Goal: Task Accomplishment & Management: Manage account settings

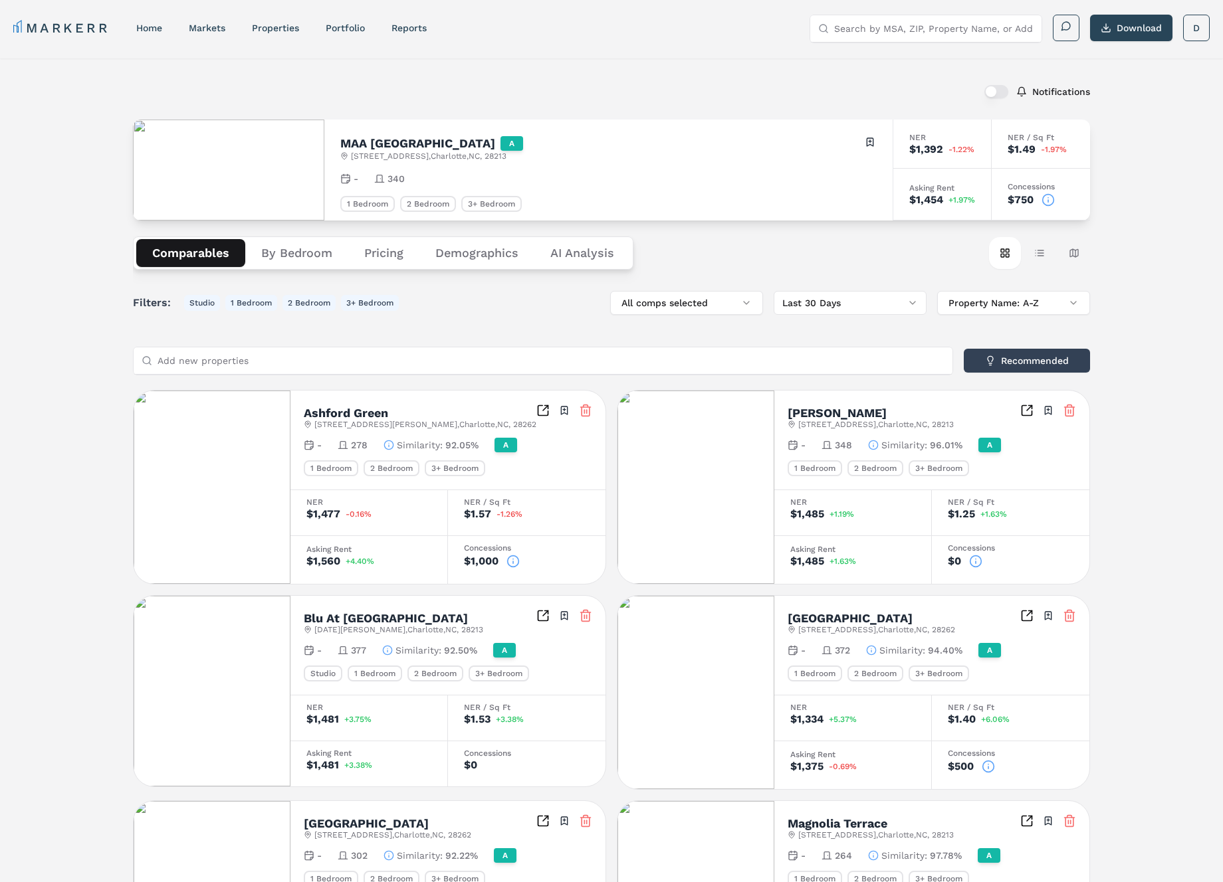
click at [998, 91] on button "button" at bounding box center [996, 91] width 24 height 13
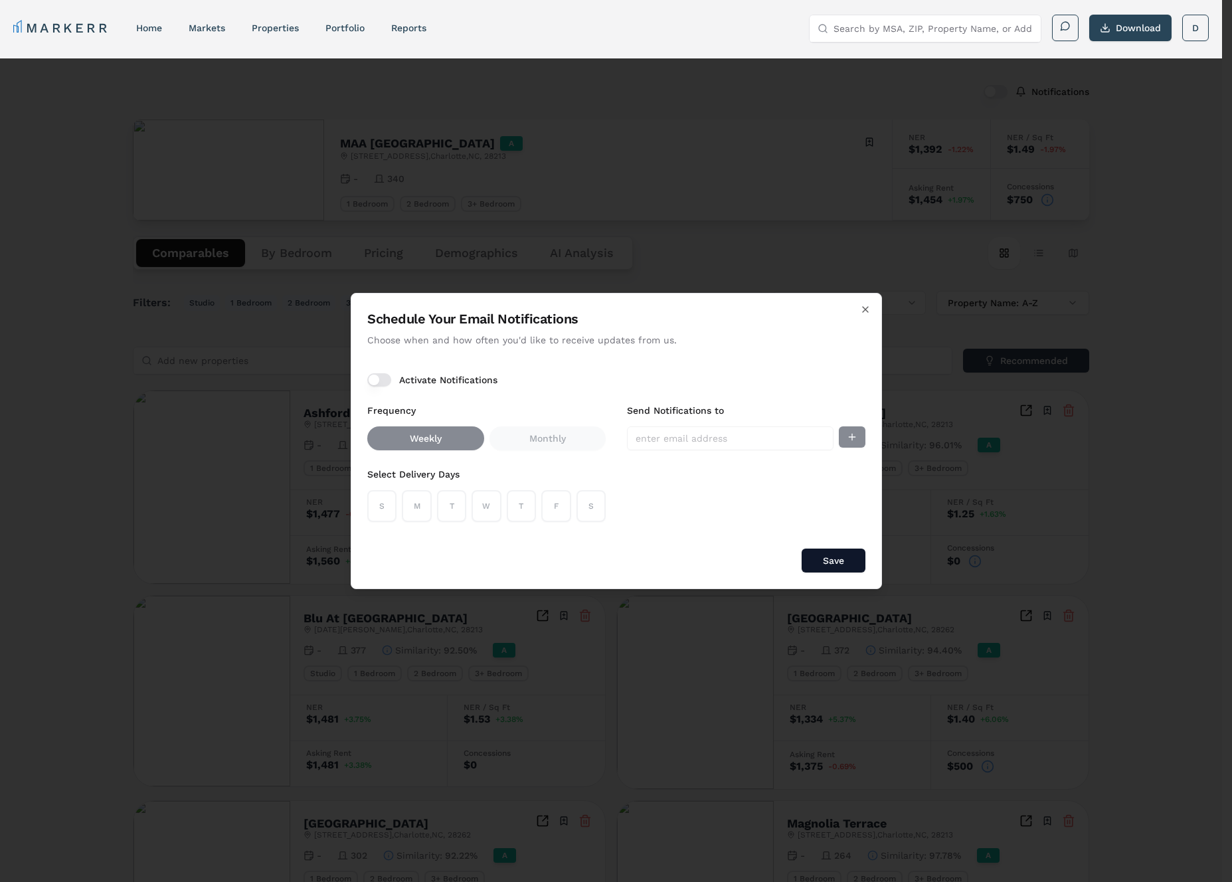
click at [381, 379] on button "Activate Notifications" at bounding box center [379, 379] width 24 height 13
click at [710, 434] on input "Send Notifications to" at bounding box center [730, 439] width 207 height 24
type input "[EMAIL_ADDRESS][DOMAIN_NAME]"
click at [391, 506] on button "S" at bounding box center [381, 506] width 29 height 32
click at [435, 504] on div "S M T W T F S" at bounding box center [486, 506] width 239 height 32
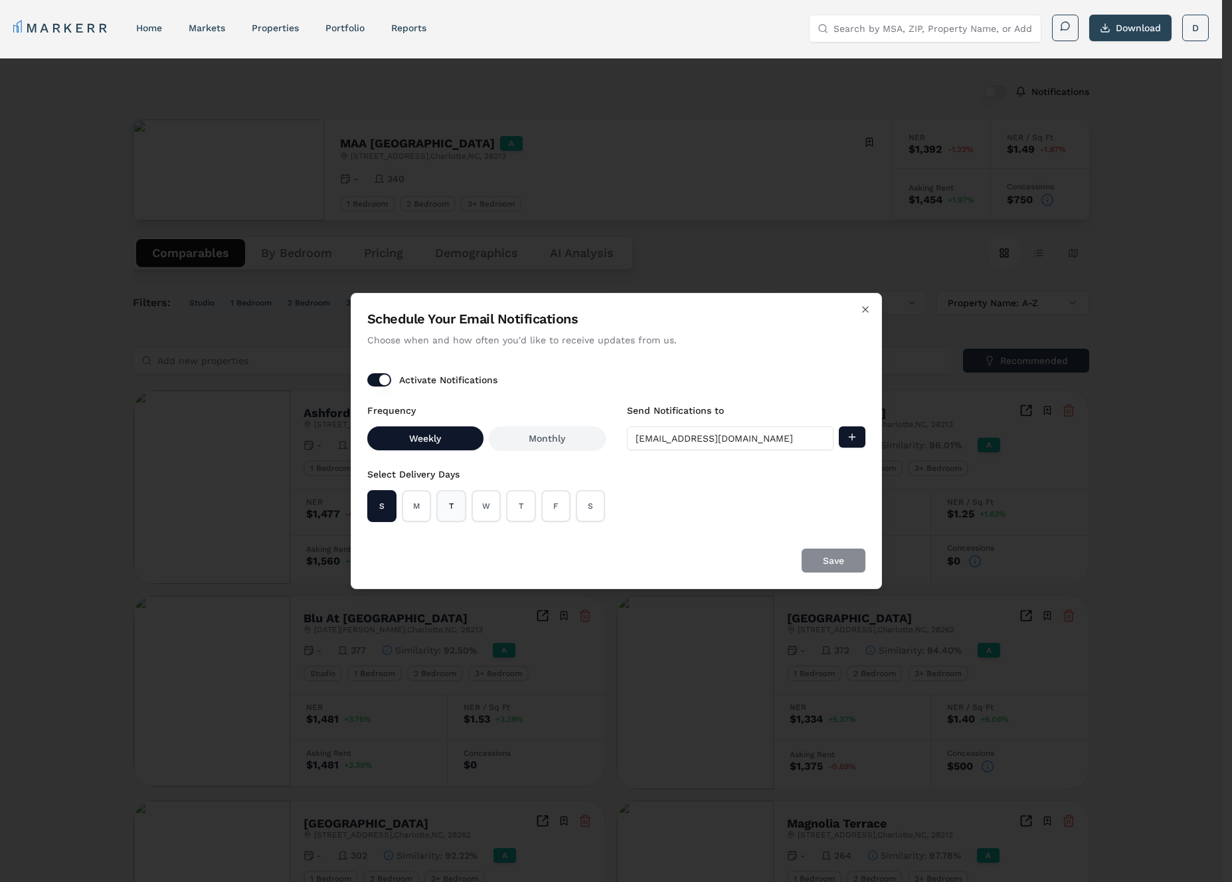
click at [459, 502] on button "T" at bounding box center [451, 506] width 29 height 32
click at [407, 504] on button "M" at bounding box center [416, 506] width 29 height 32
click at [497, 504] on button "W" at bounding box center [486, 506] width 29 height 32
drag, startPoint x: 517, startPoint y: 502, endPoint x: 543, endPoint y: 502, distance: 26.6
click at [517, 502] on button "T" at bounding box center [520, 506] width 29 height 32
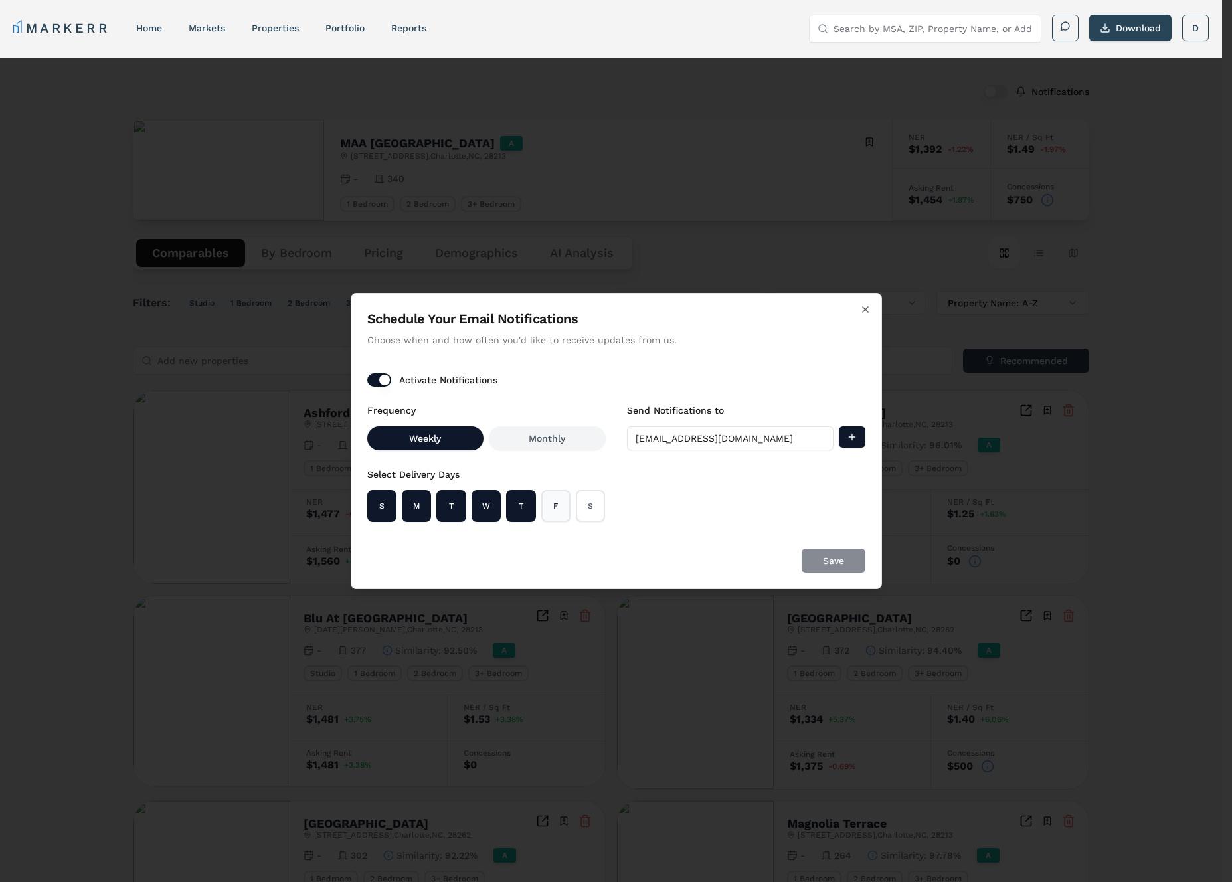
click at [545, 503] on button "F" at bounding box center [555, 506] width 29 height 32
drag, startPoint x: 563, startPoint y: 502, endPoint x: 585, endPoint y: 502, distance: 22.6
click at [563, 502] on button "F" at bounding box center [555, 506] width 29 height 32
click at [586, 502] on button "S" at bounding box center [590, 506] width 29 height 32
click at [559, 501] on button "F" at bounding box center [555, 506] width 29 height 32
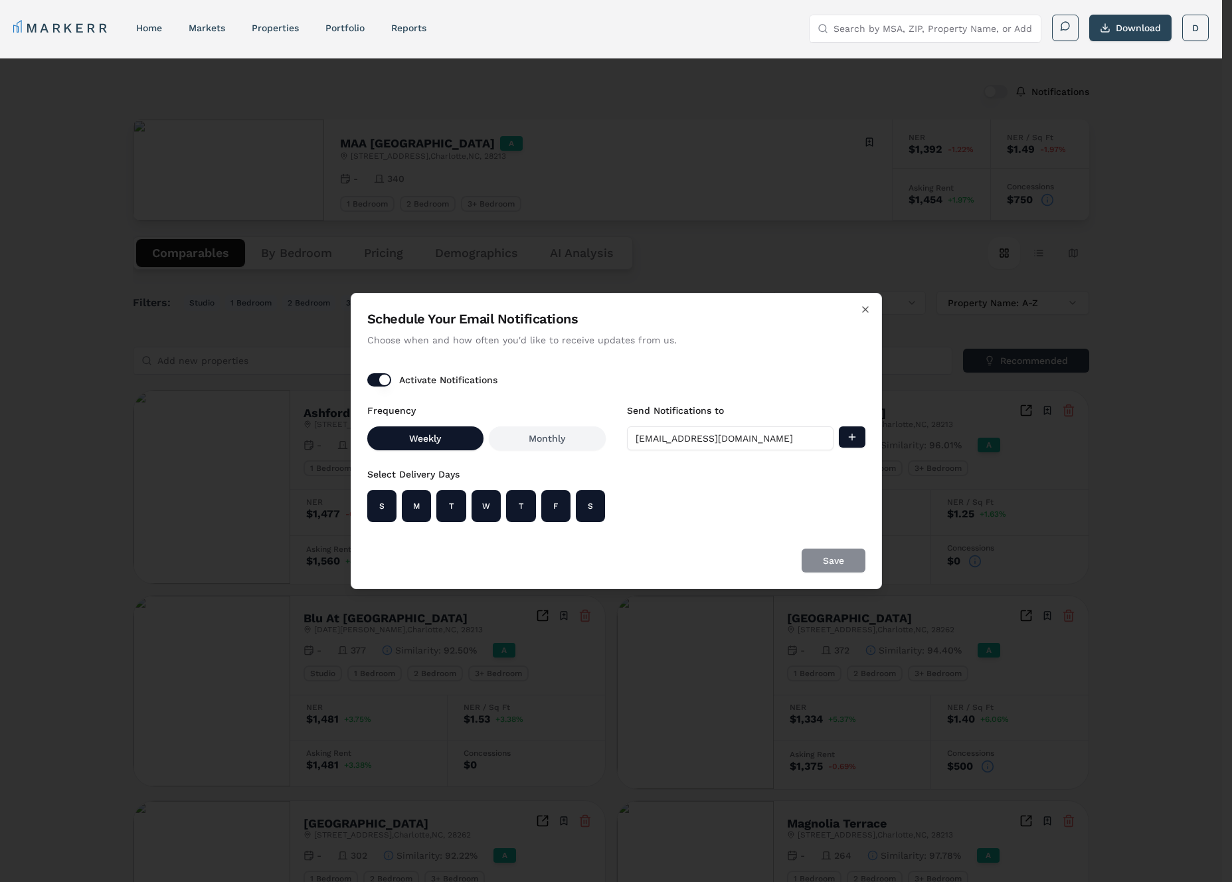
click at [769, 437] on input "[EMAIL_ADDRESS][DOMAIN_NAME]" at bounding box center [730, 439] width 207 height 24
click at [854, 436] on button "Add email" at bounding box center [852, 437] width 27 height 21
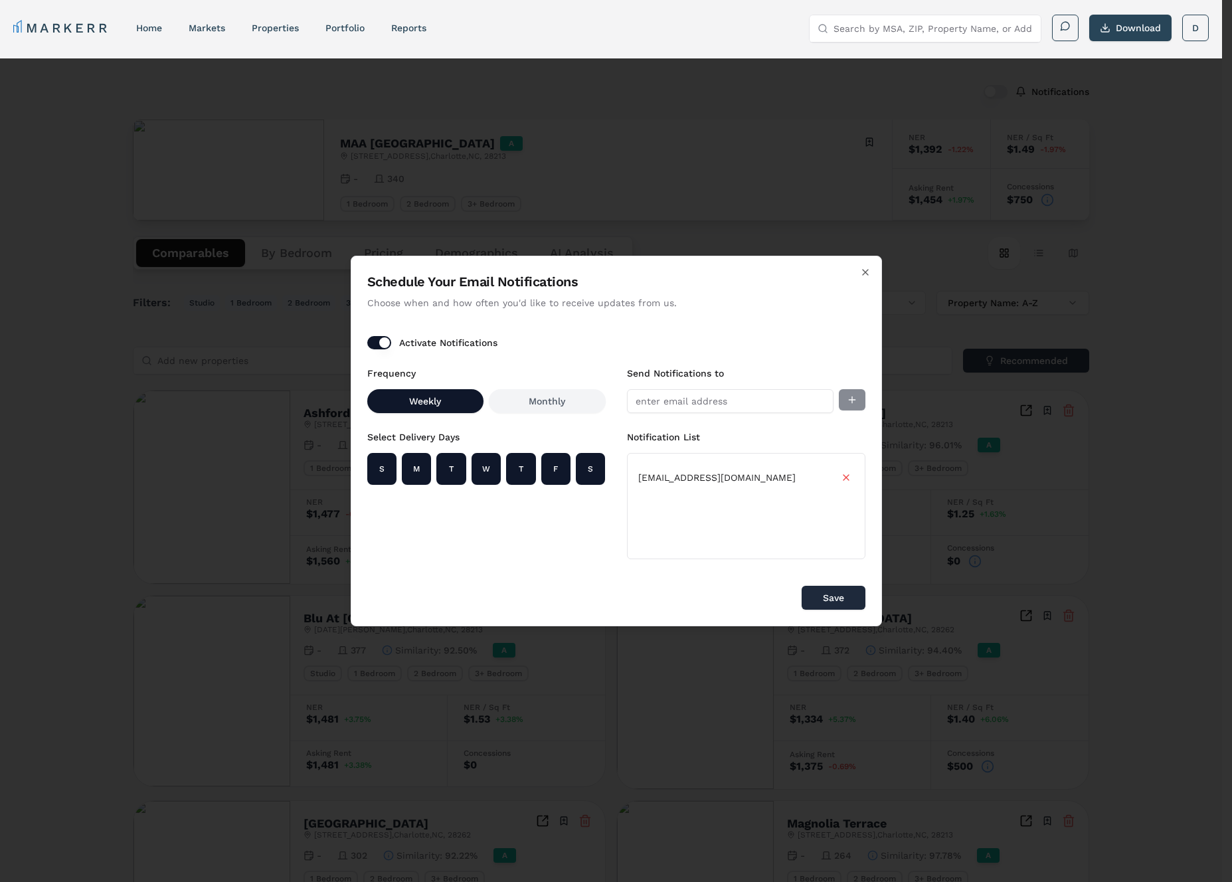
click at [833, 598] on button "Save" at bounding box center [834, 598] width 64 height 24
